Goal: Transaction & Acquisition: Purchase product/service

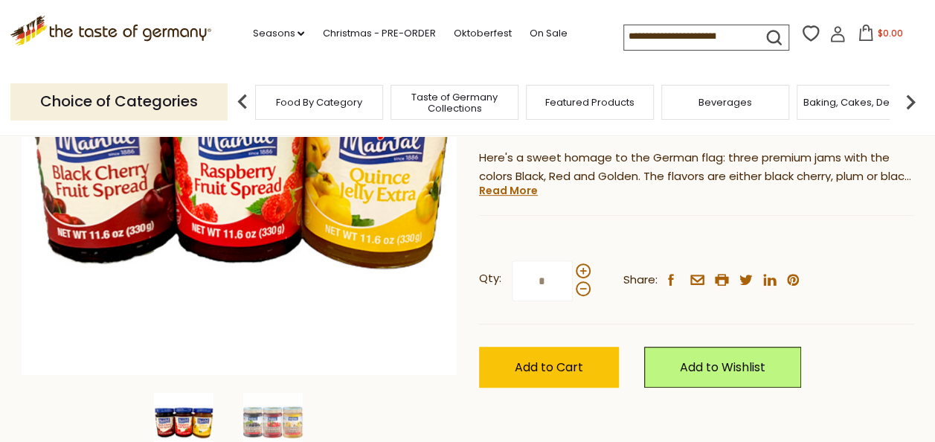
scroll to position [298, 0]
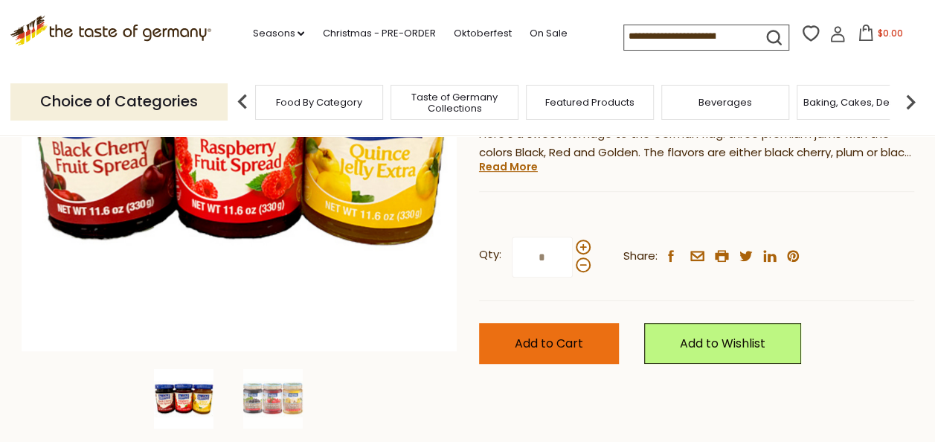
click at [515, 344] on span "Add to Cart" at bounding box center [549, 343] width 68 height 17
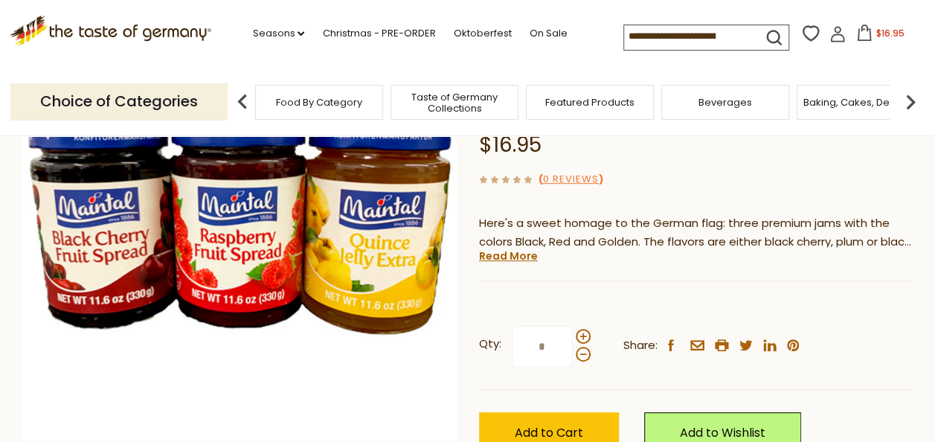
scroll to position [223, 0]
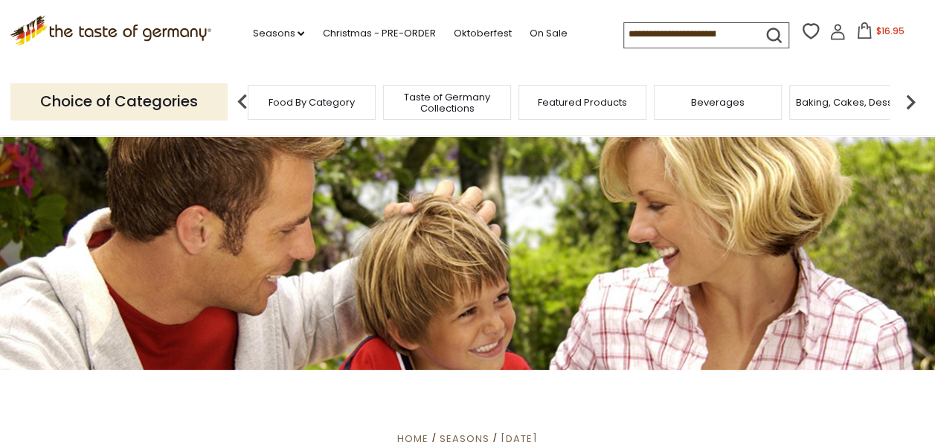
click at [335, 103] on span "Food By Category" at bounding box center [312, 102] width 86 height 11
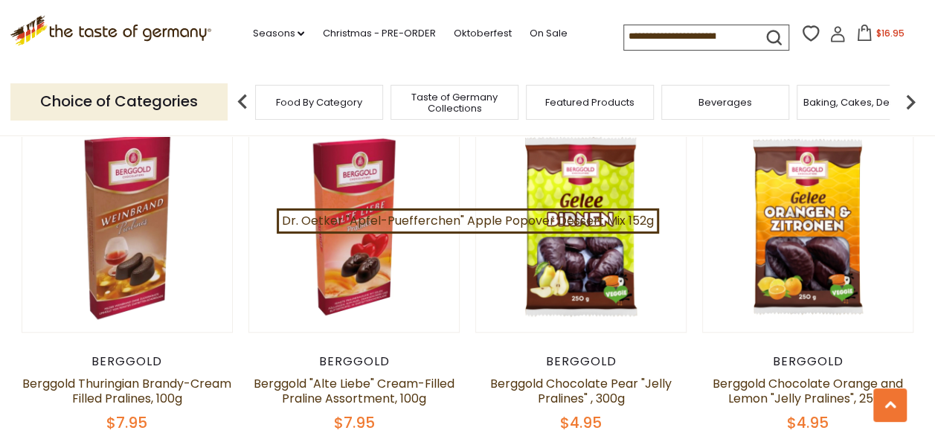
scroll to position [521, 0]
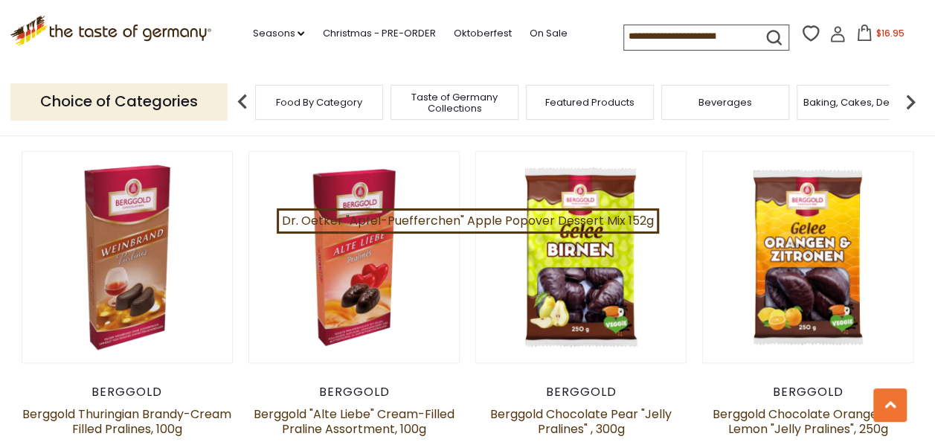
click at [835, 106] on span "Baking, Cakes, Desserts" at bounding box center [860, 102] width 115 height 11
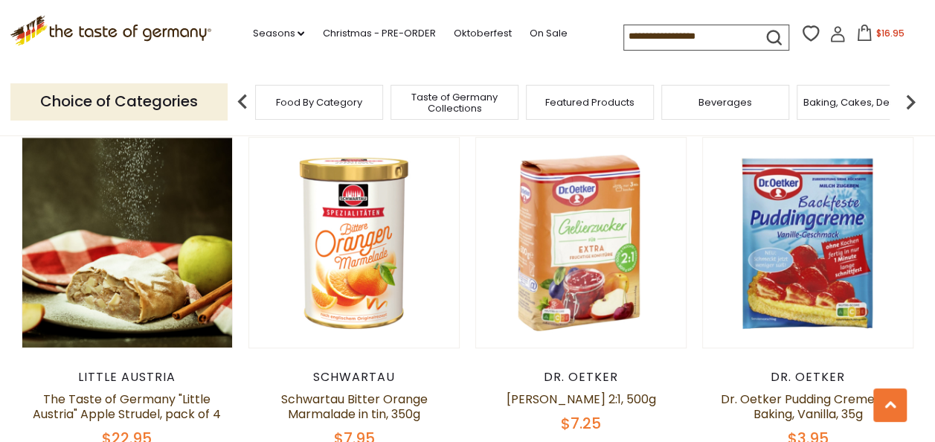
scroll to position [3273, 0]
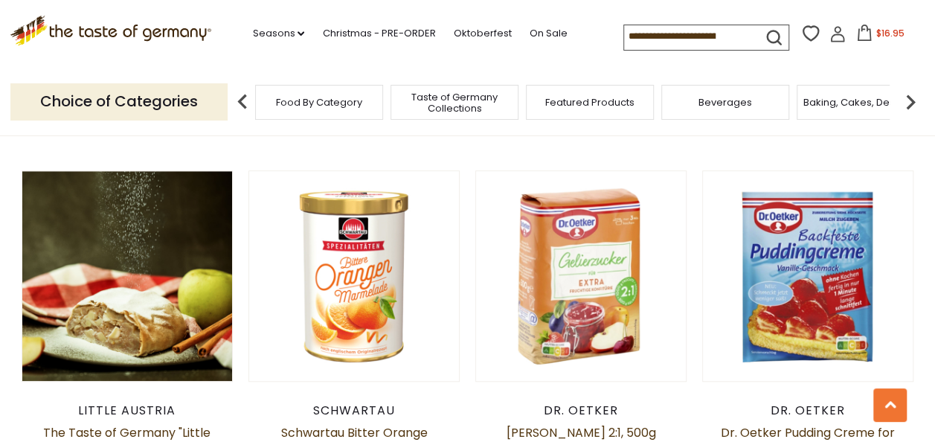
click at [910, 101] on img at bounding box center [911, 102] width 30 height 30
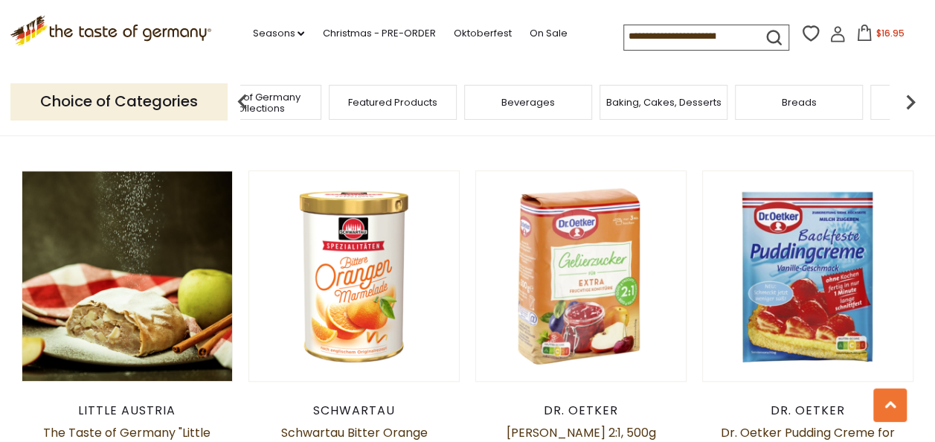
click at [909, 107] on img at bounding box center [911, 102] width 30 height 30
click at [820, 112] on div "Cookies" at bounding box center [811, 102] width 128 height 35
click at [812, 115] on div "Cookies" at bounding box center [811, 102] width 128 height 35
click at [814, 113] on div "Cookies" at bounding box center [811, 102] width 128 height 35
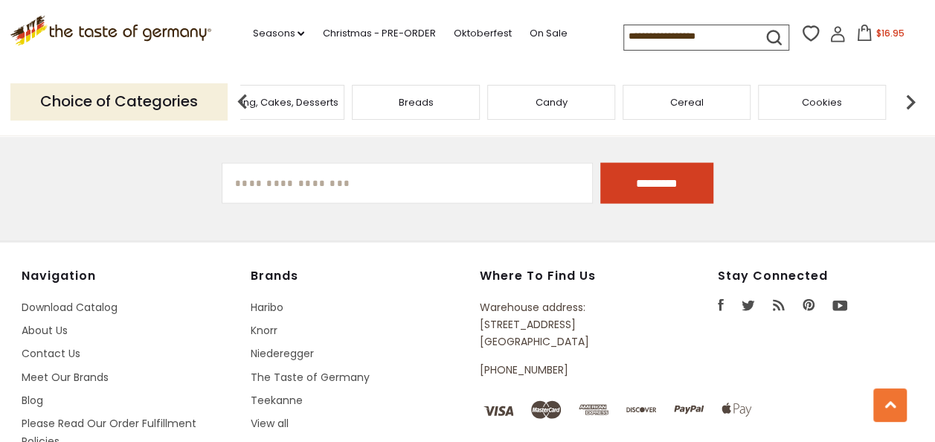
scroll to position [4165, 0]
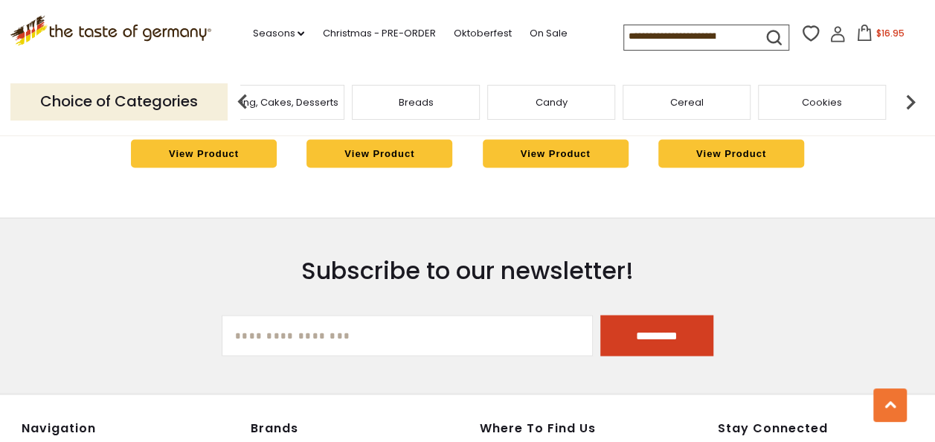
click at [318, 315] on input "[EMAIL_ADDRESS][DOMAIN_NAME]" at bounding box center [407, 335] width 371 height 41
type input "**********"
click at [645, 315] on input "*********" at bounding box center [656, 335] width 113 height 41
